Goal: Task Accomplishment & Management: Use online tool/utility

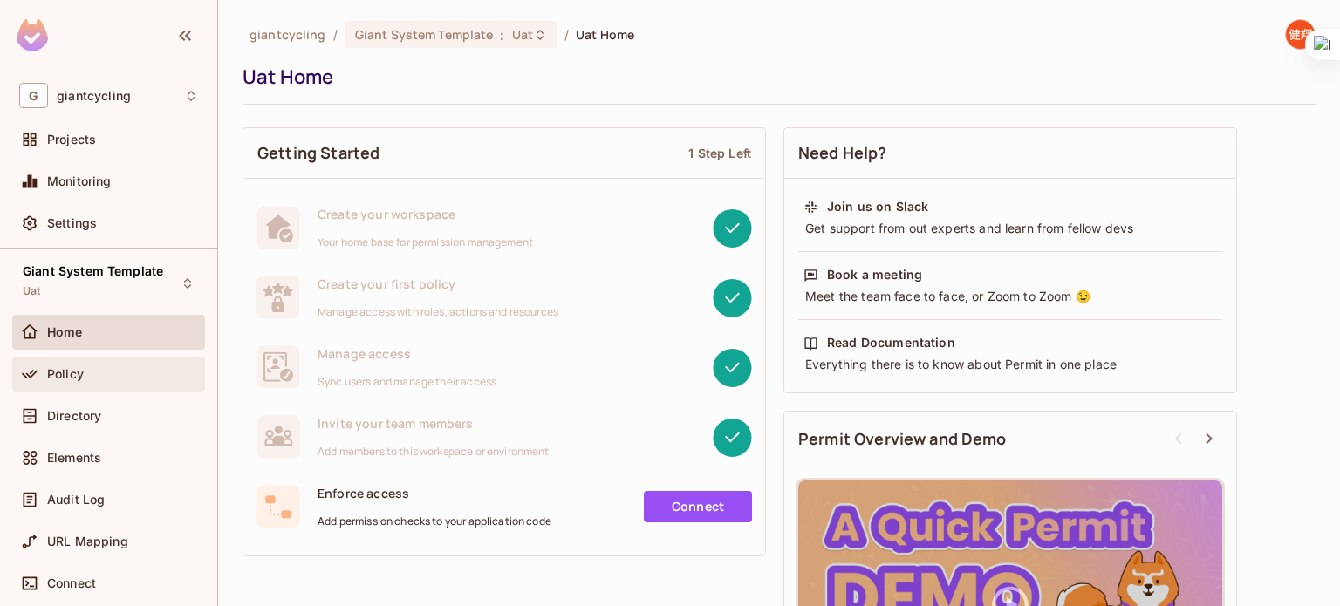
click at [86, 390] on div "Policy" at bounding box center [108, 374] width 193 height 35
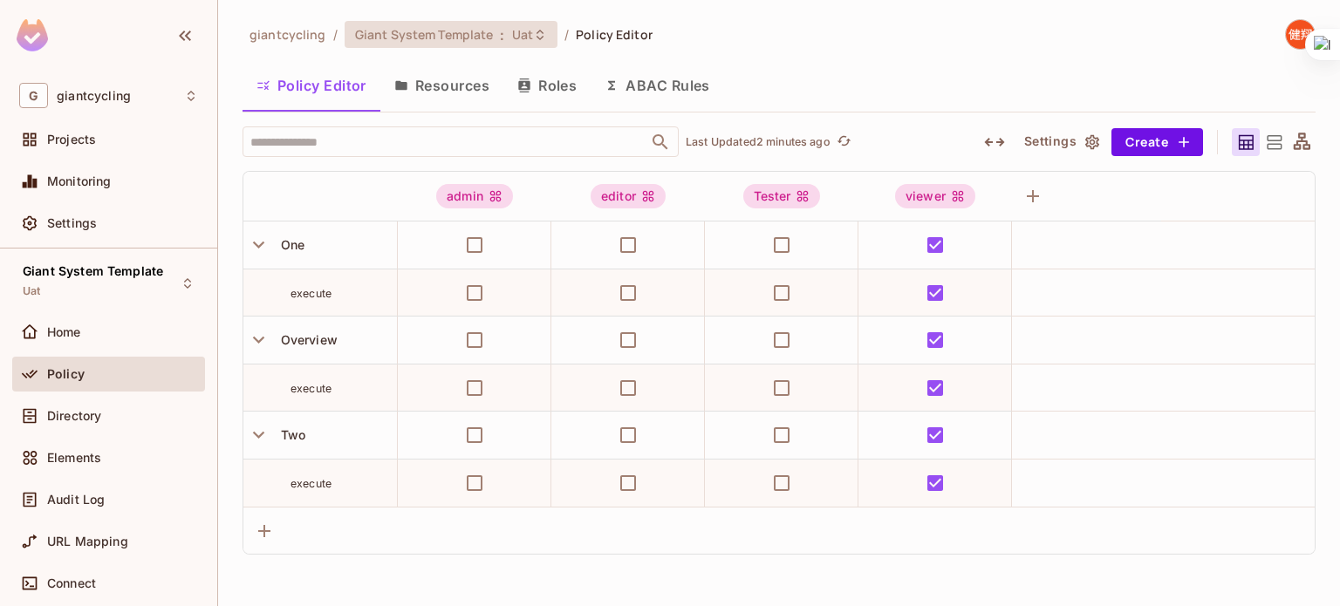
click at [524, 31] on span "Uat" at bounding box center [522, 34] width 21 height 17
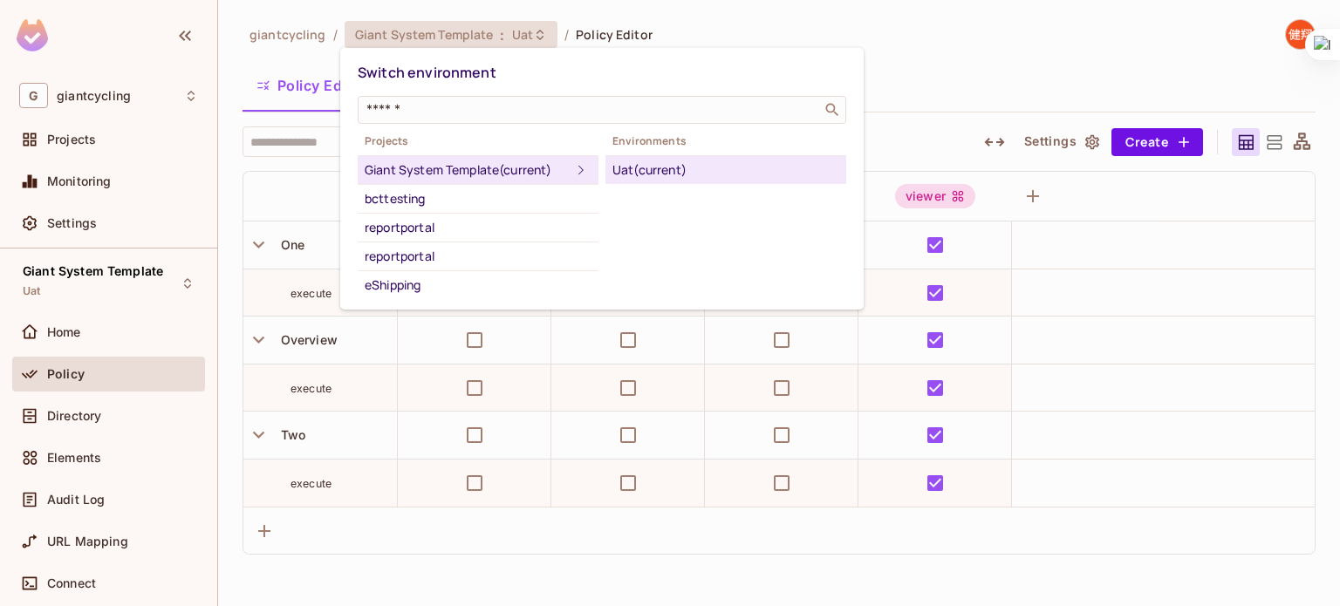
click at [787, 162] on div "Uat (current)" at bounding box center [726, 170] width 227 height 21
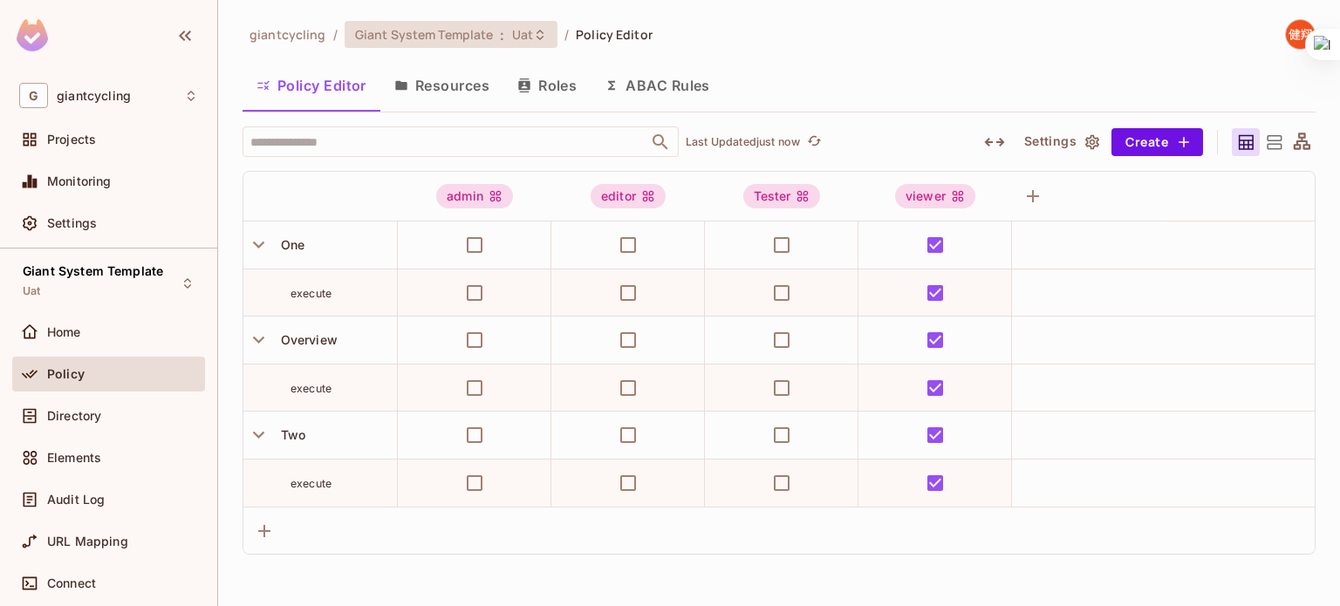
click at [536, 28] on icon at bounding box center [540, 35] width 14 height 14
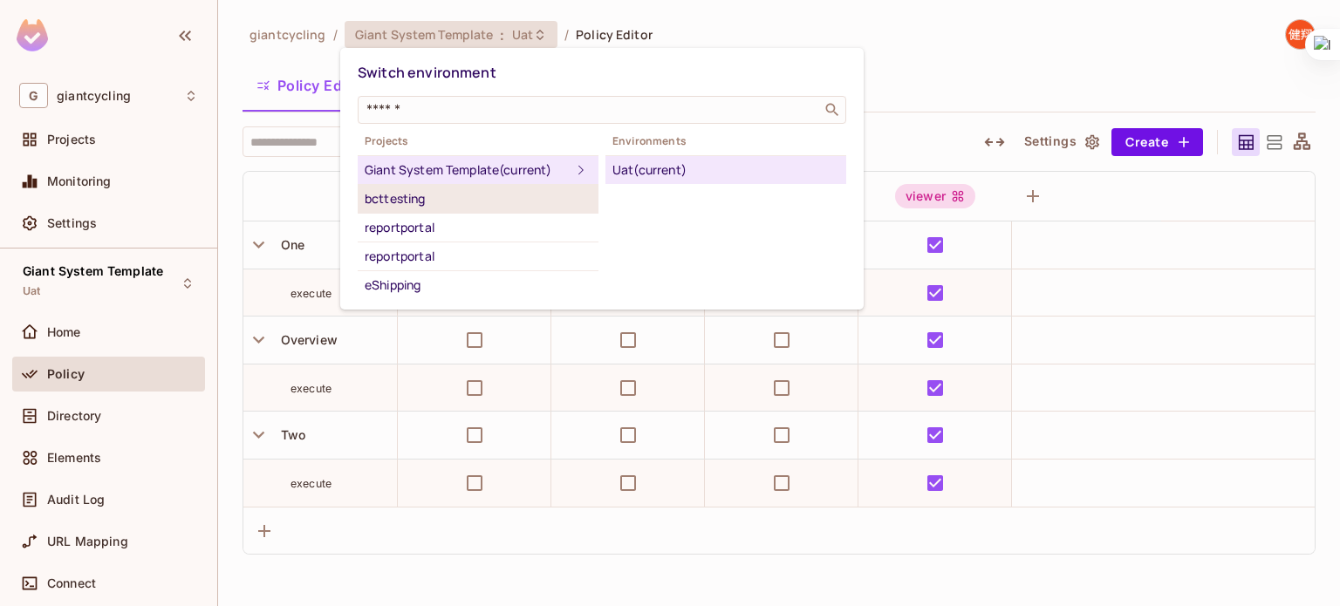
click at [457, 194] on div "bcttesting" at bounding box center [478, 198] width 227 height 21
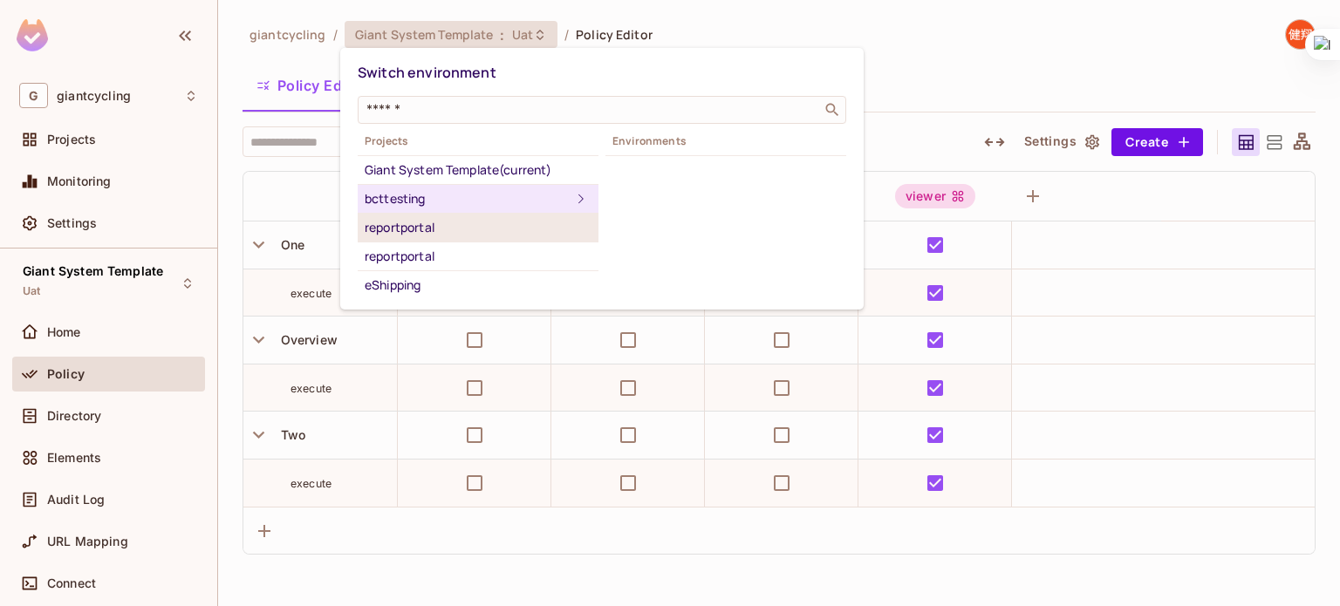
click at [457, 227] on div "reportportal" at bounding box center [478, 227] width 227 height 21
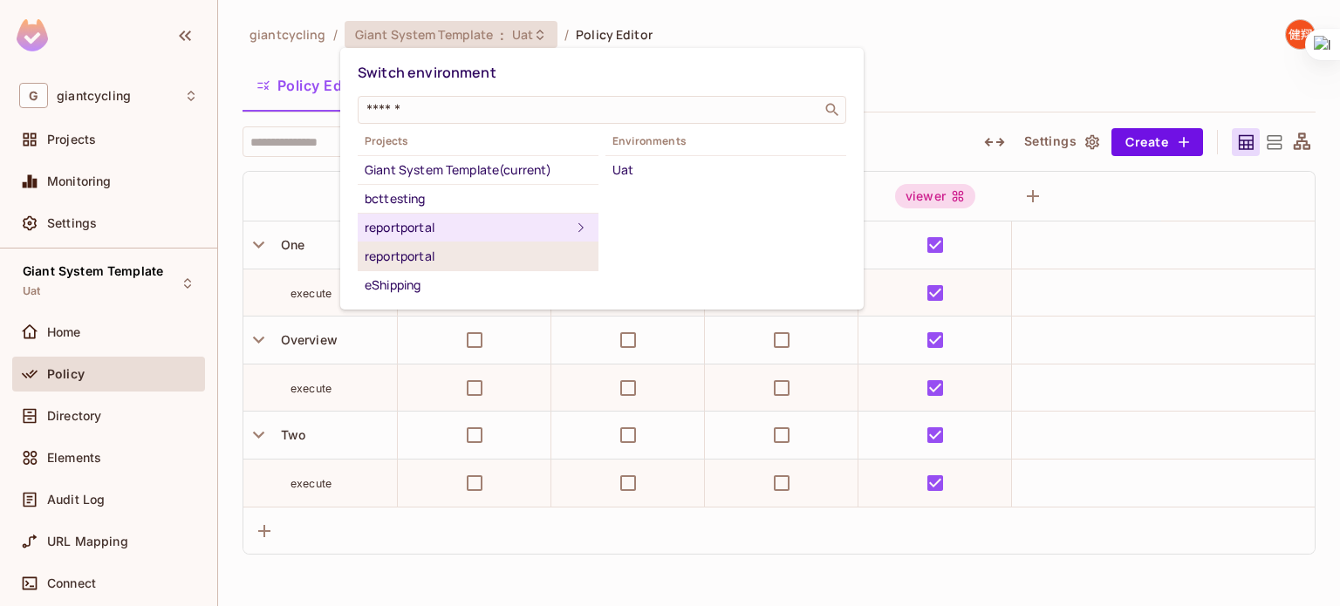
click at [471, 259] on div "reportportal" at bounding box center [478, 256] width 227 height 21
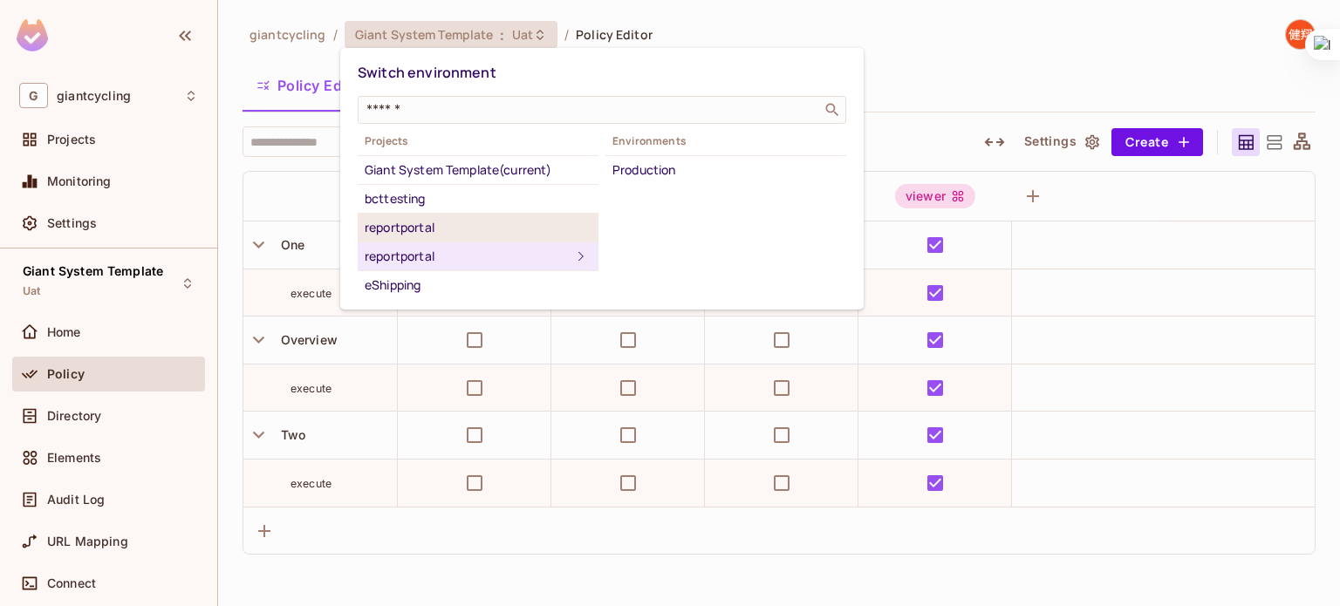
click at [519, 232] on div "reportportal" at bounding box center [478, 227] width 227 height 21
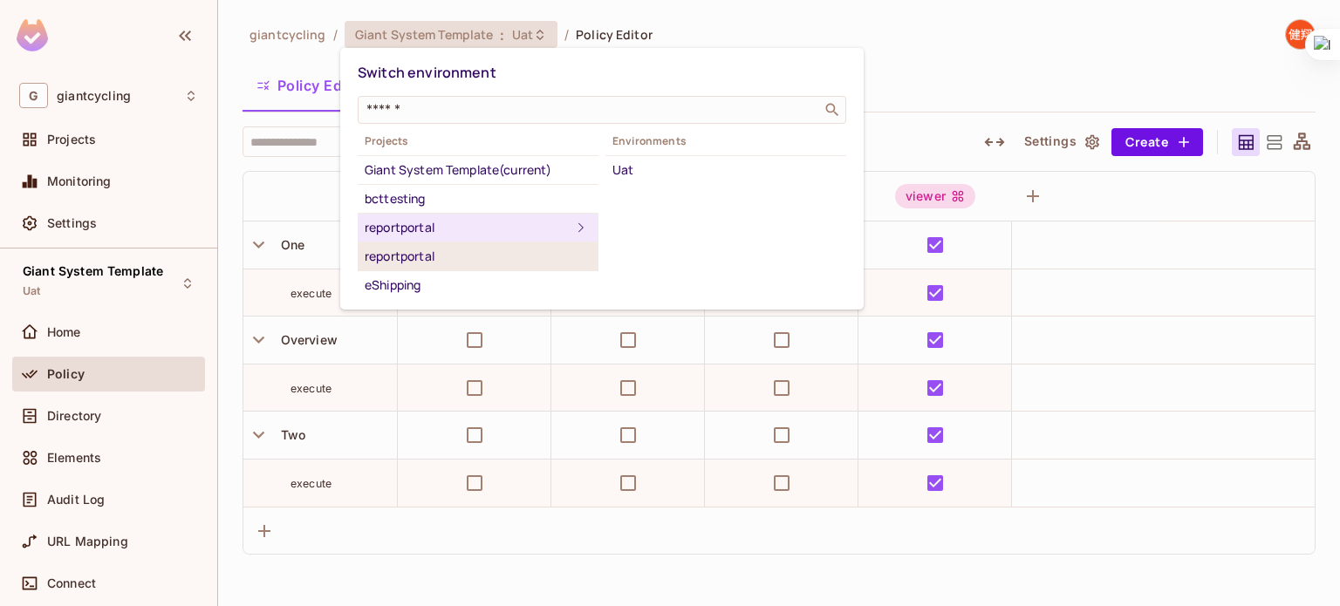
click at [489, 265] on li "reportportal" at bounding box center [478, 257] width 241 height 29
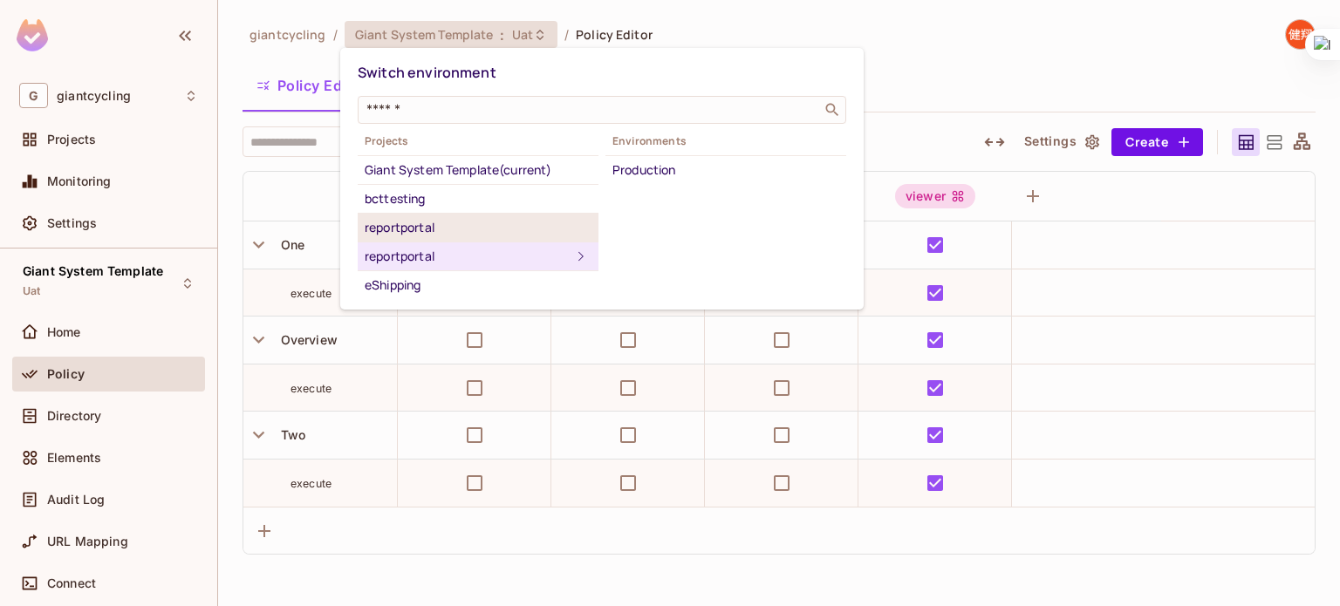
click at [451, 229] on div "reportportal" at bounding box center [478, 227] width 227 height 21
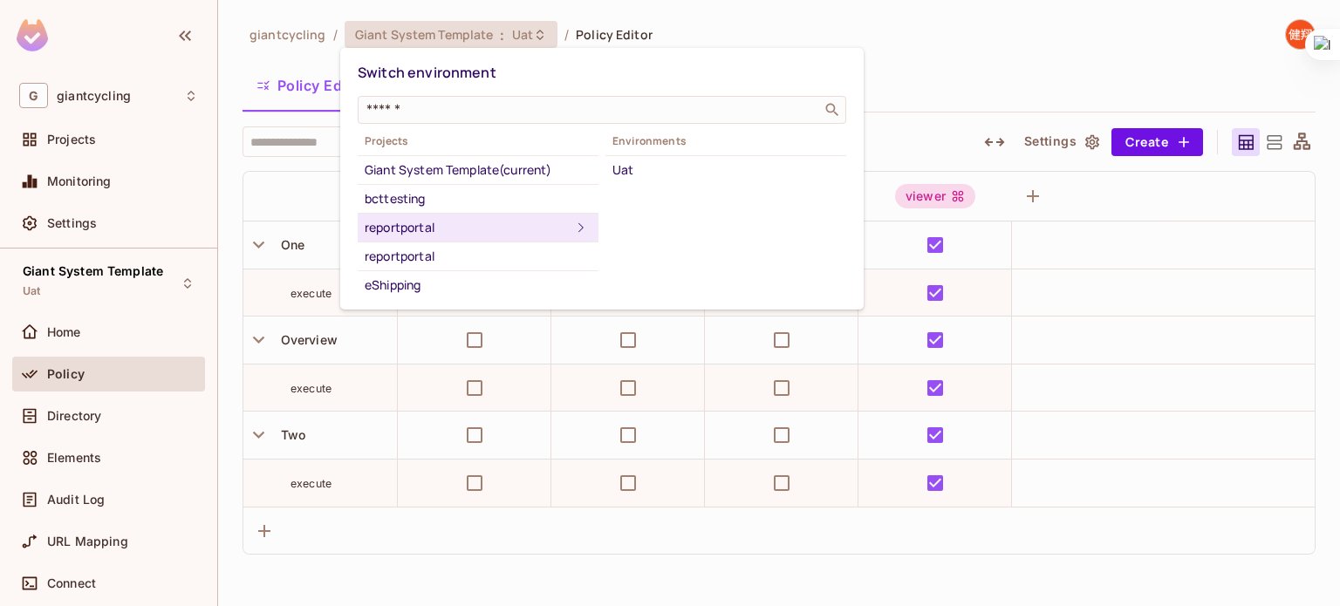
click at [873, 60] on div at bounding box center [670, 303] width 1340 height 606
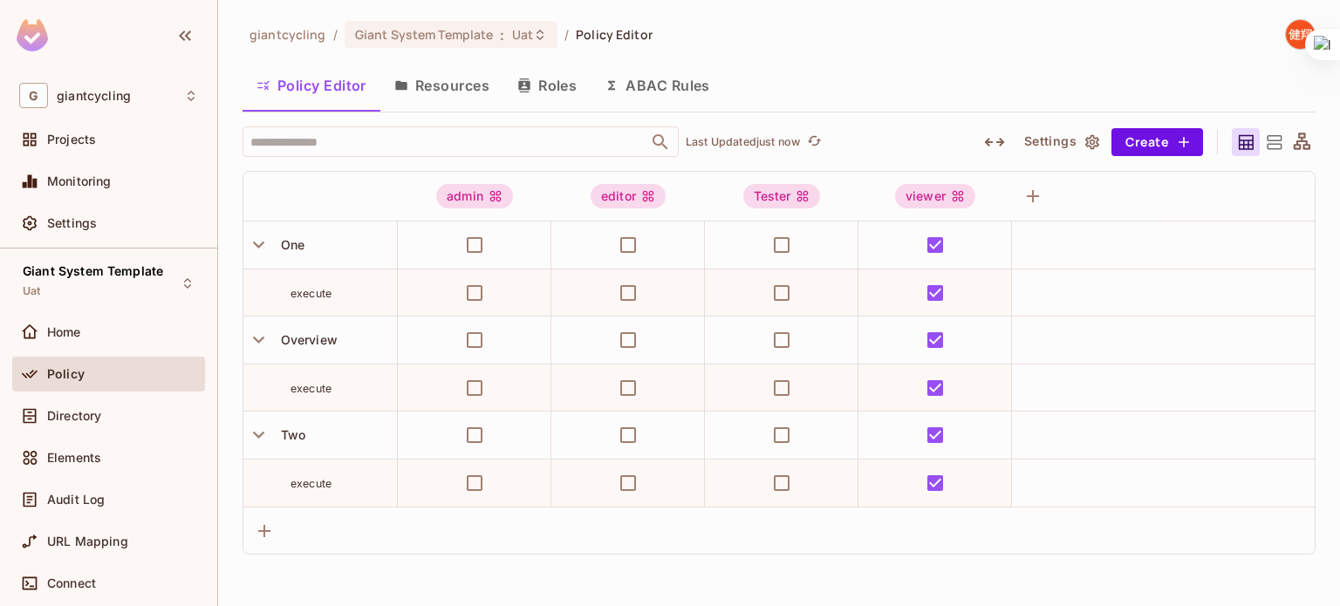
click at [452, 83] on button "Resources" at bounding box center [441, 86] width 123 height 44
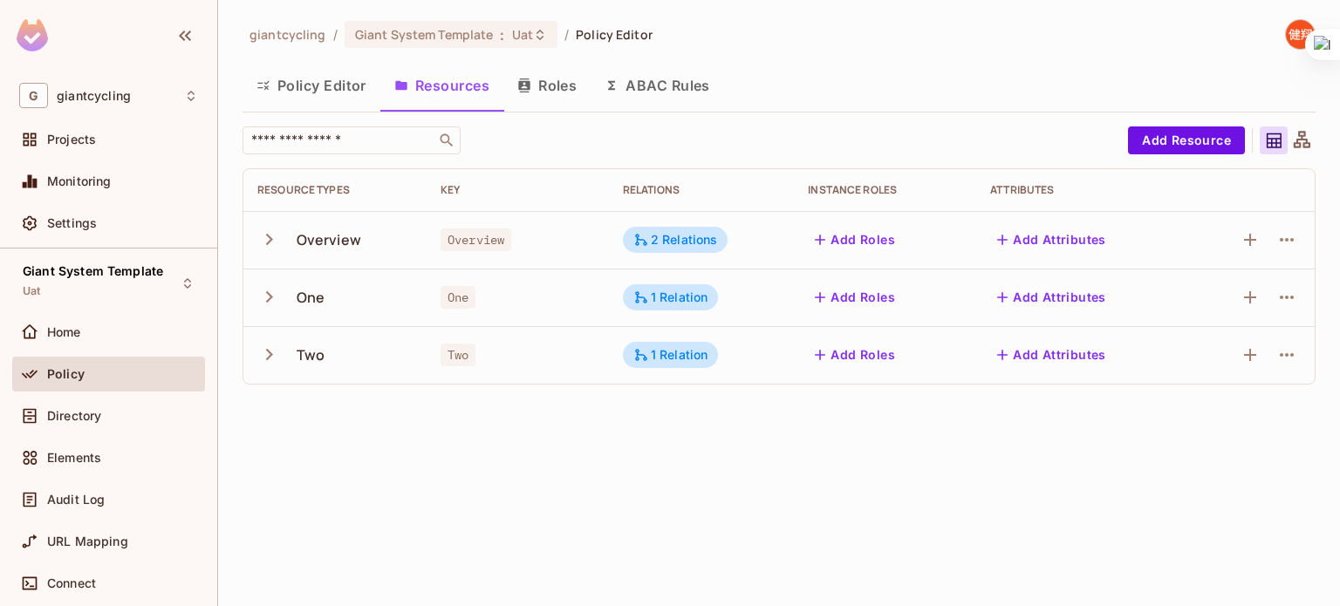
click at [1313, 146] on div at bounding box center [1302, 141] width 28 height 28
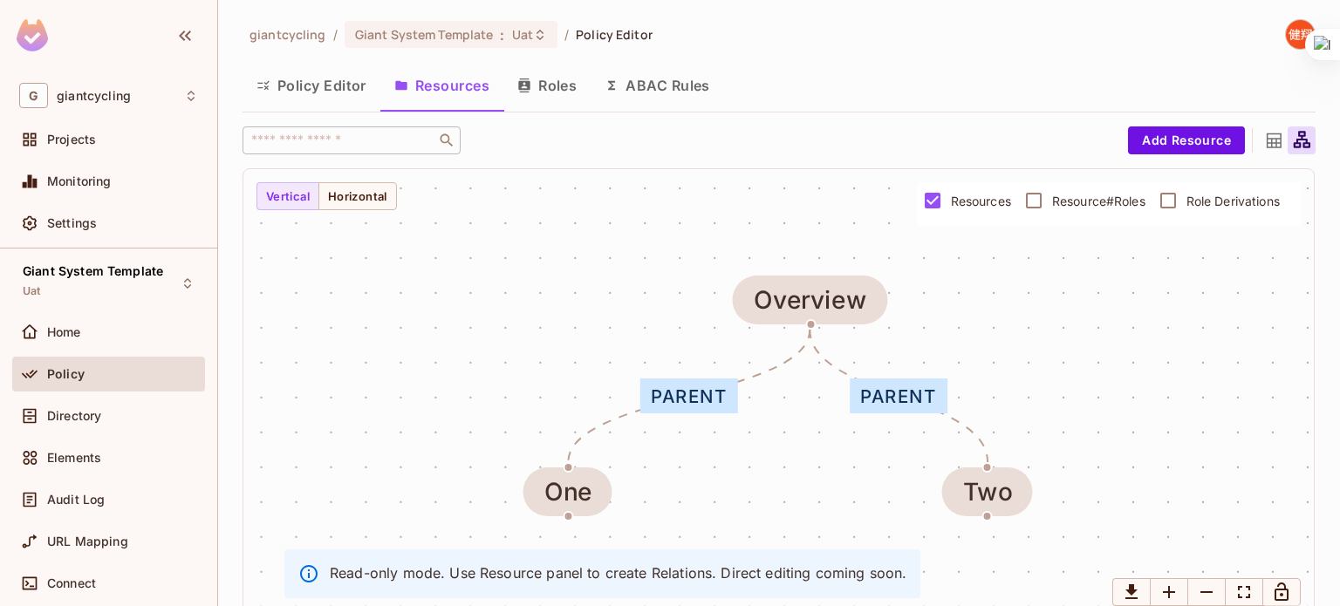
click at [1263, 145] on icon at bounding box center [1274, 141] width 22 height 22
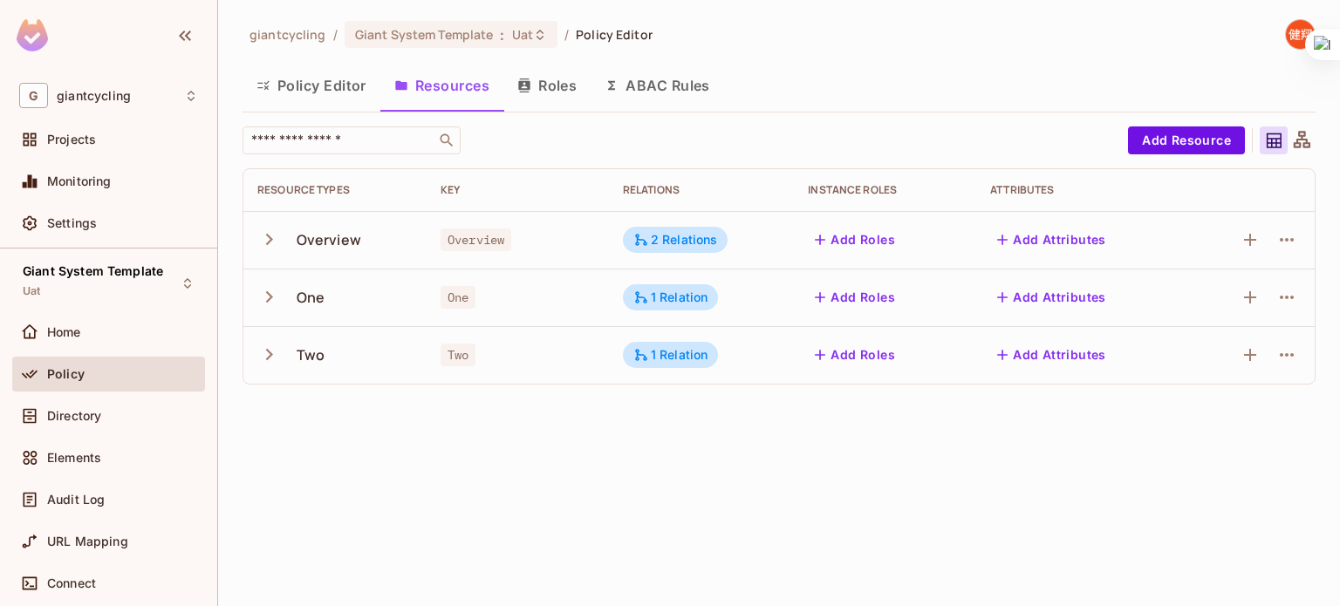
click at [264, 241] on icon "button" at bounding box center [269, 240] width 24 height 24
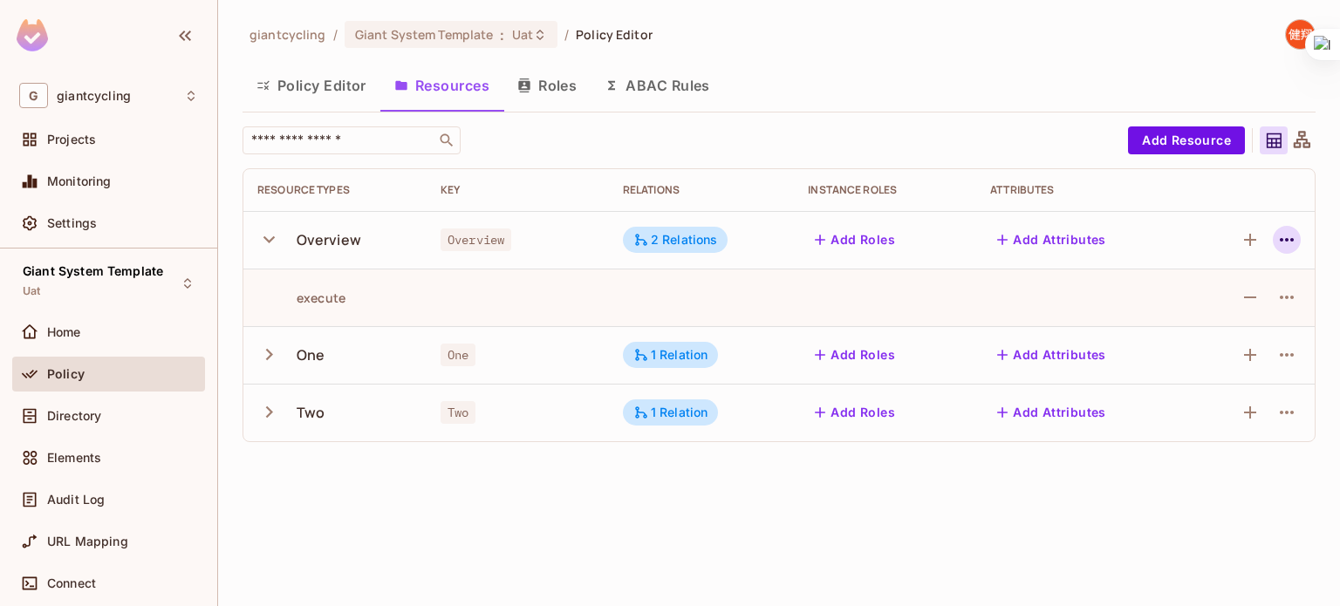
click at [1291, 245] on icon "button" at bounding box center [1287, 239] width 21 height 21
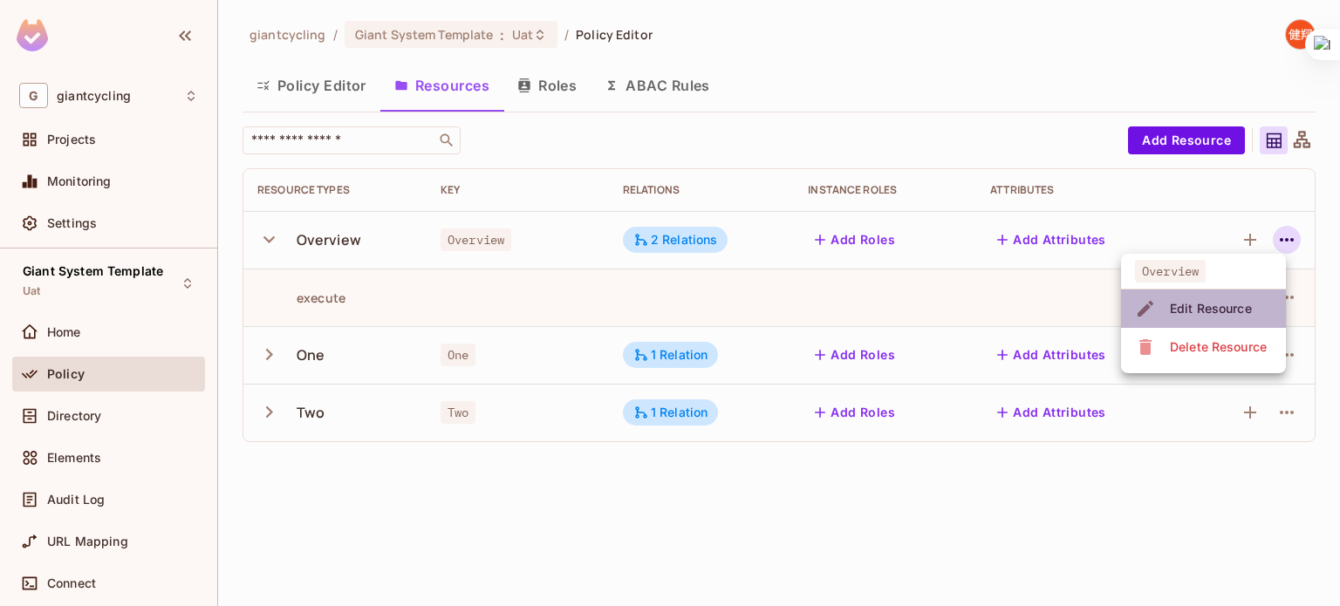
click at [1222, 300] on div "Edit Resource" at bounding box center [1211, 308] width 82 height 17
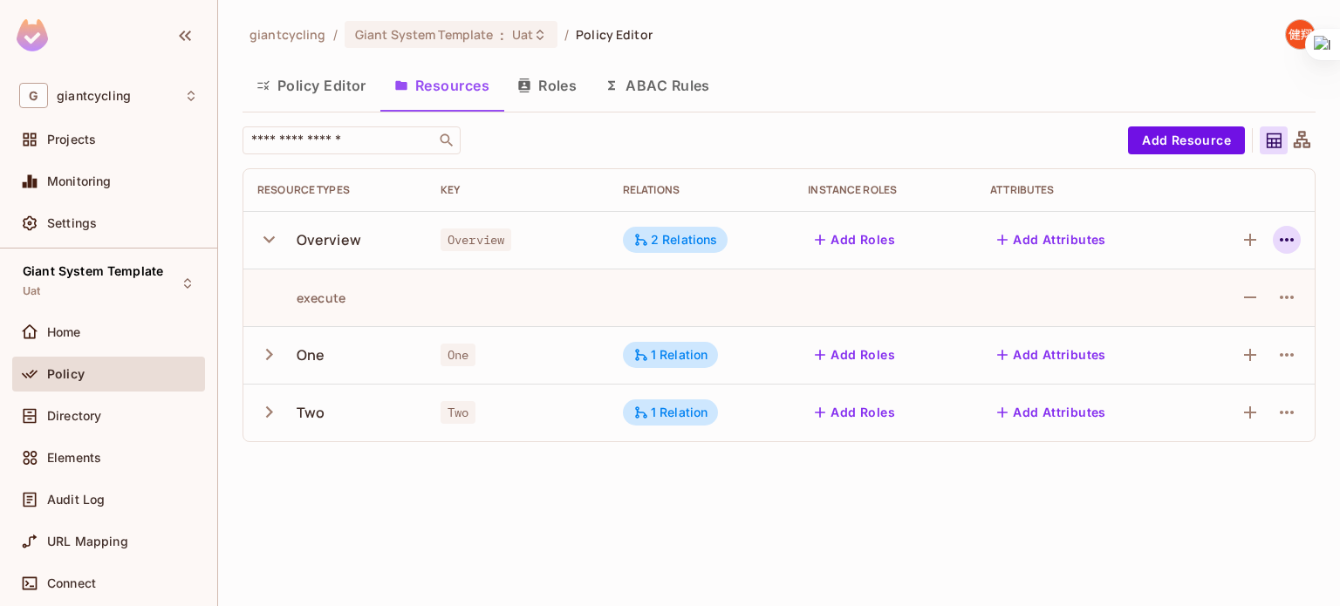
click at [1288, 243] on icon "button" at bounding box center [1287, 239] width 21 height 21
click at [1236, 298] on span "Edit Resource" at bounding box center [1211, 309] width 92 height 28
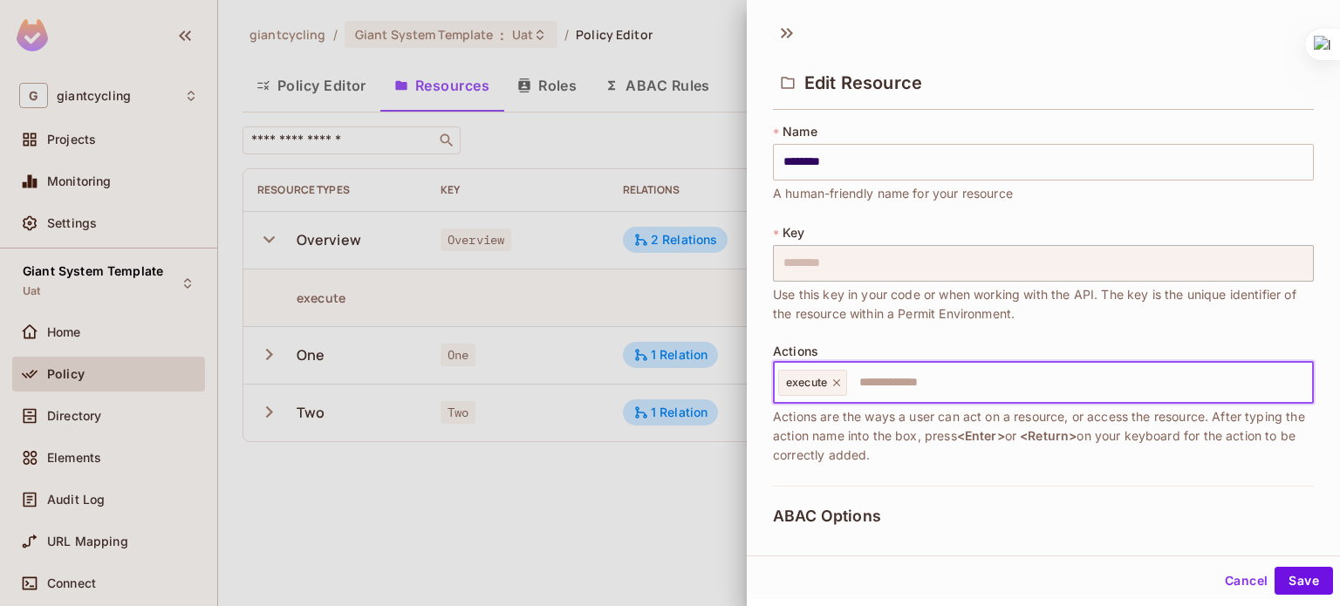
click at [890, 394] on input "text" at bounding box center [1077, 383] width 457 height 35
click at [496, 496] on div at bounding box center [670, 303] width 1340 height 606
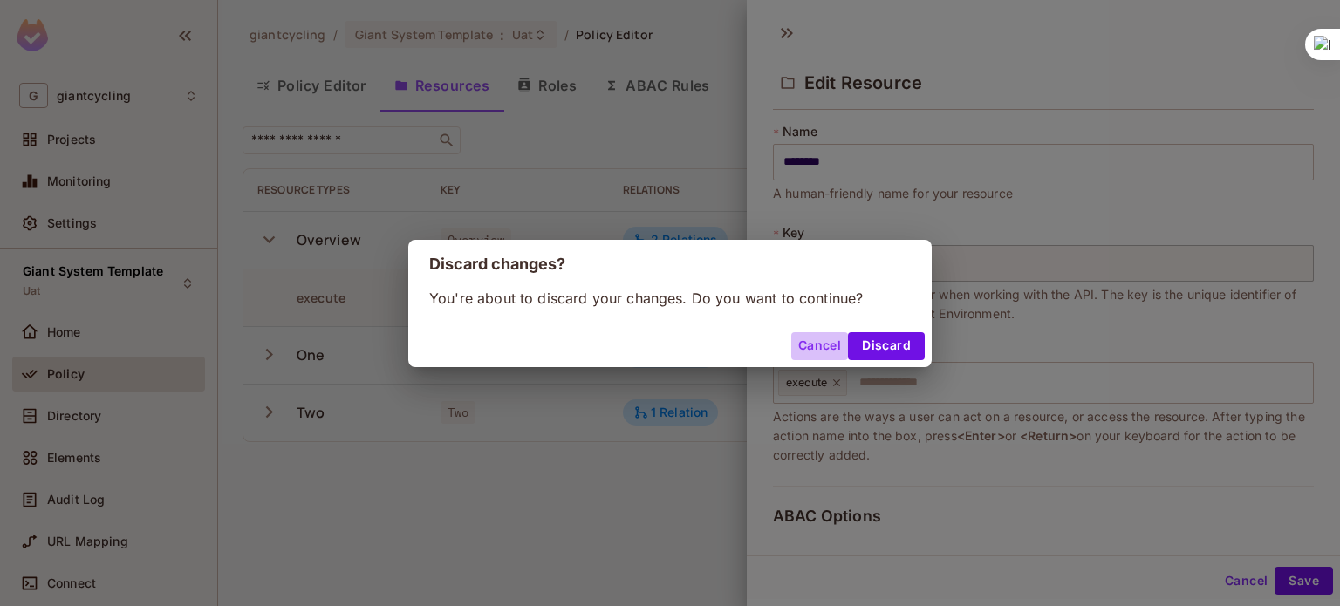
click at [827, 351] on button "Cancel" at bounding box center [819, 346] width 57 height 28
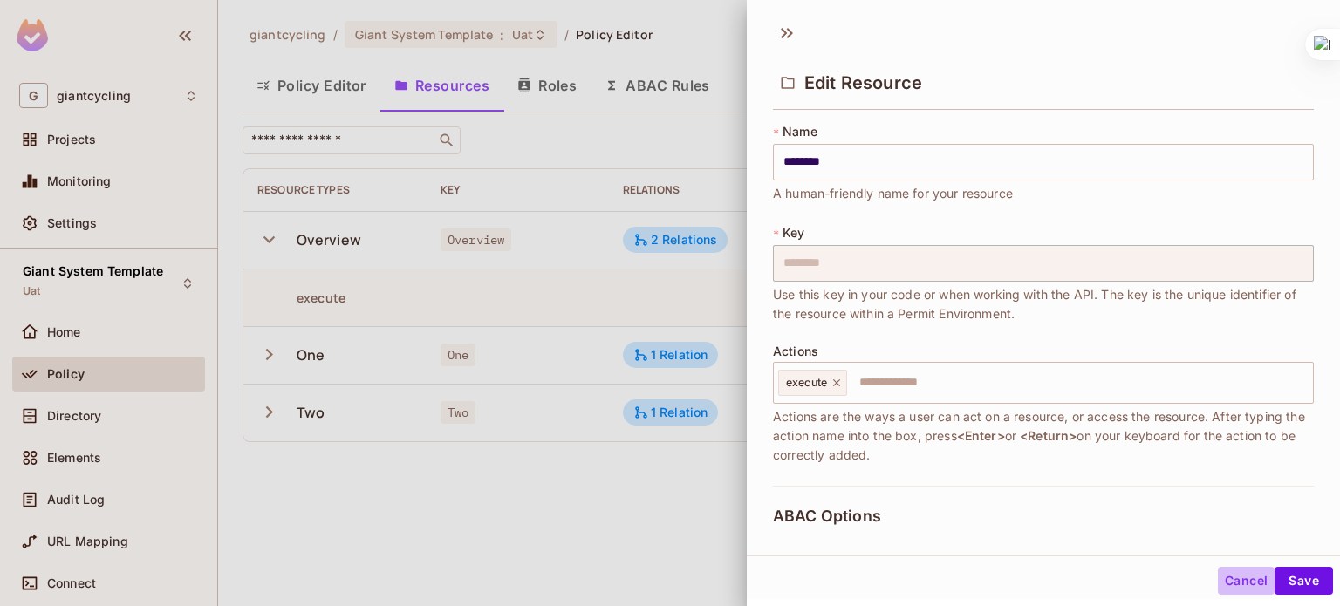
click at [1229, 584] on button "Cancel" at bounding box center [1246, 581] width 57 height 28
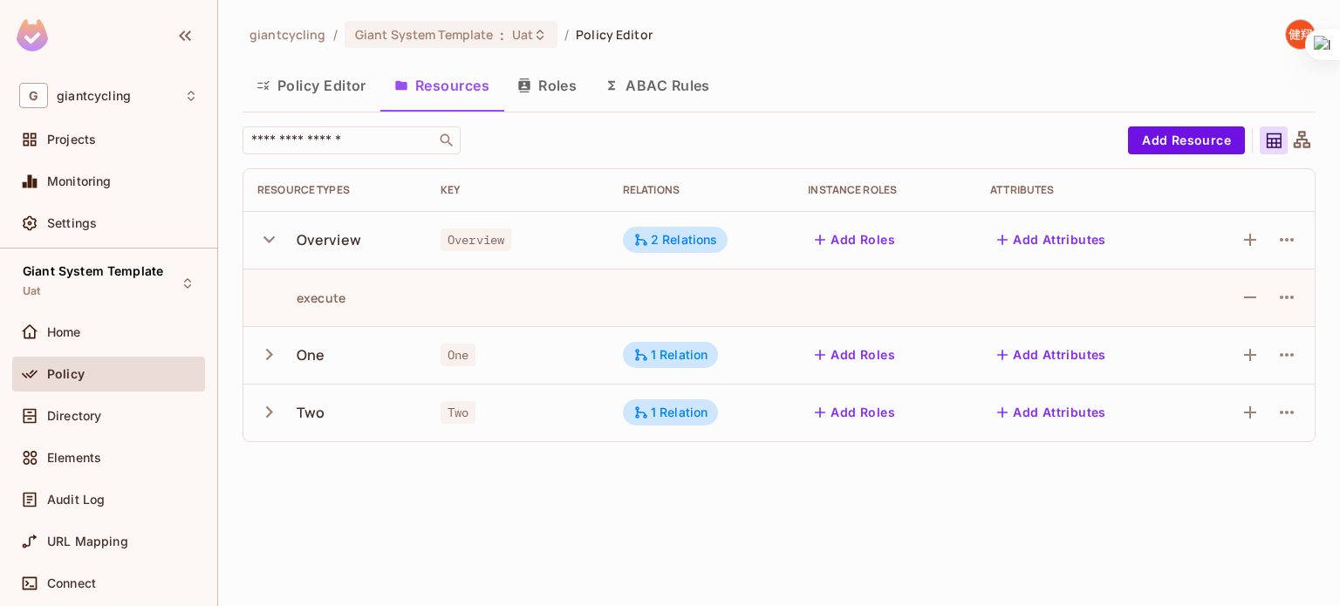
click at [276, 348] on icon "button" at bounding box center [269, 355] width 24 height 24
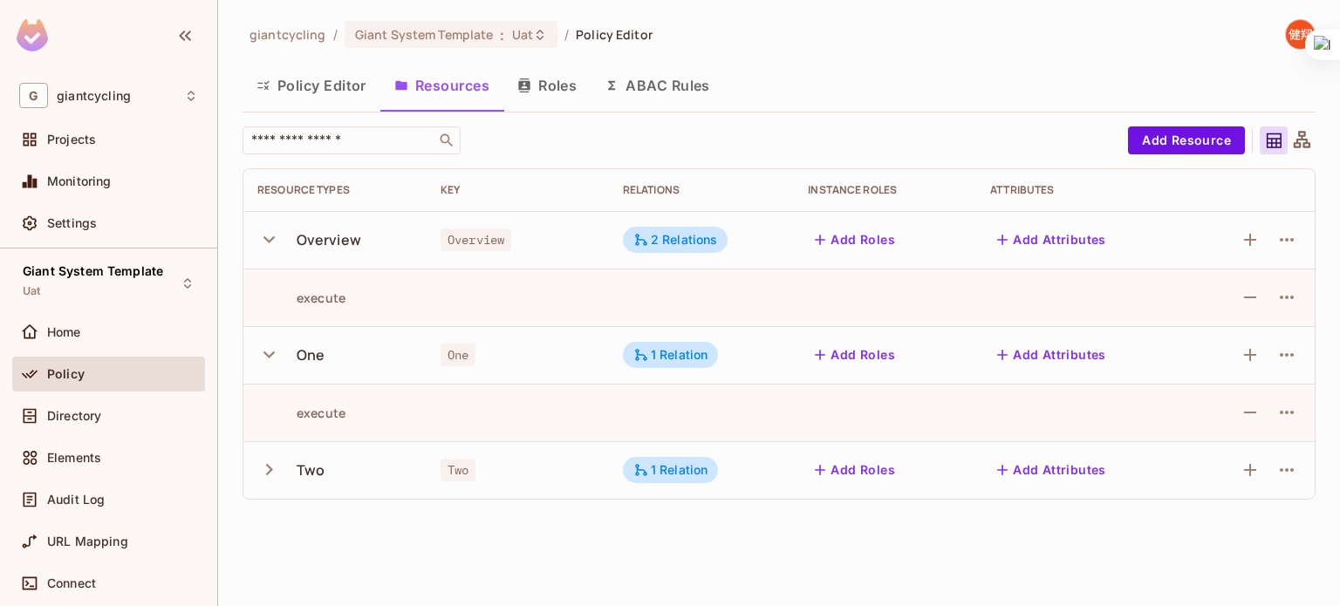
click at [308, 79] on button "Policy Editor" at bounding box center [312, 86] width 138 height 44
